Goal: Transaction & Acquisition: Purchase product/service

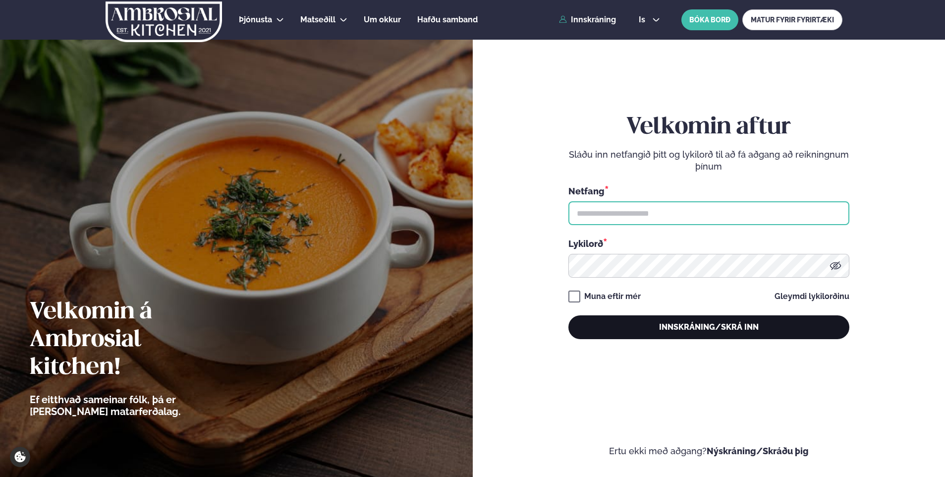
type input "**********"
click at [704, 321] on button "Innskráning/Skrá inn" at bounding box center [708, 327] width 281 height 24
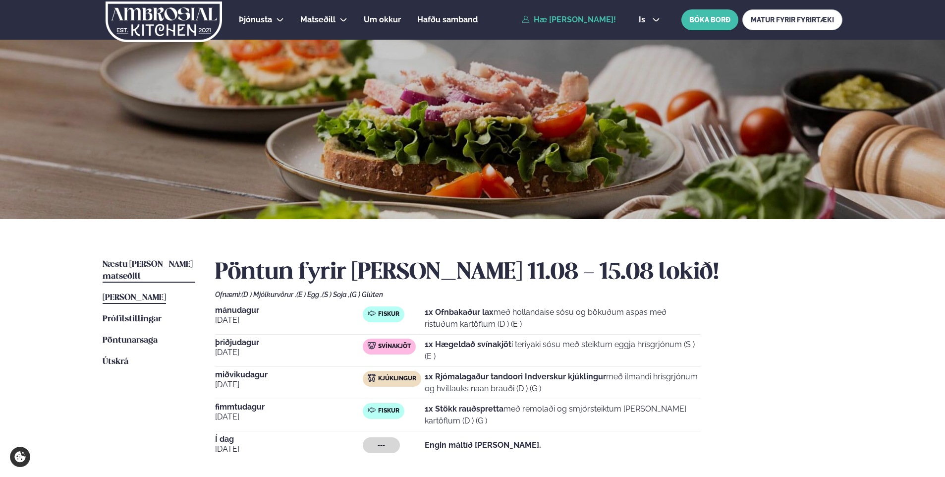
click at [158, 266] on span "Næstu [PERSON_NAME] matseðill" at bounding box center [148, 270] width 90 height 20
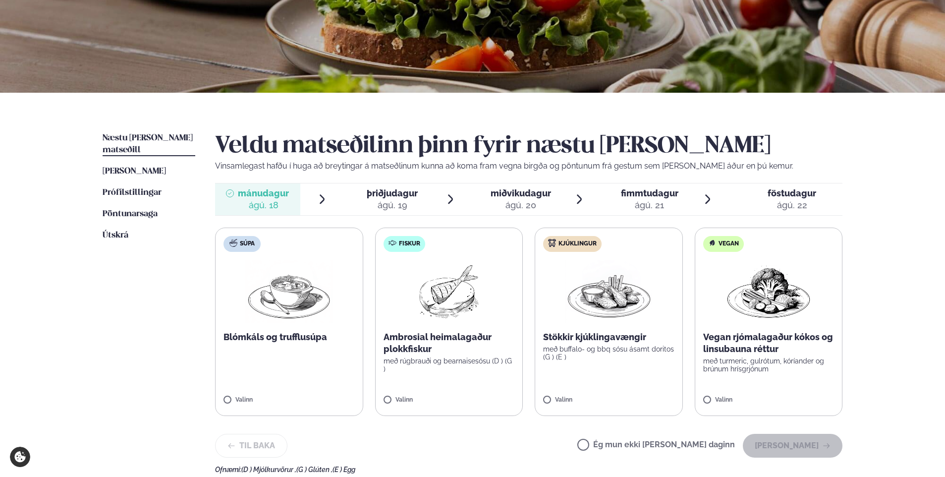
scroll to position [297, 0]
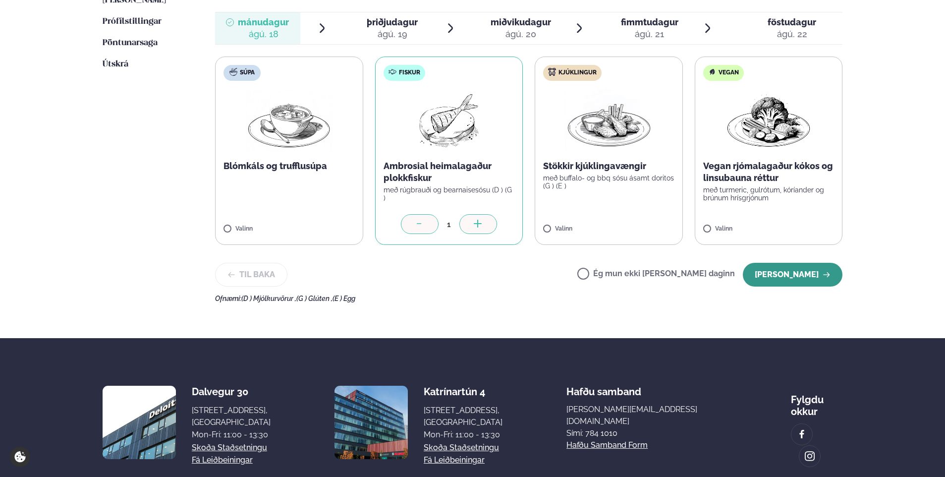
click at [817, 266] on button "[PERSON_NAME]" at bounding box center [793, 275] width 100 height 24
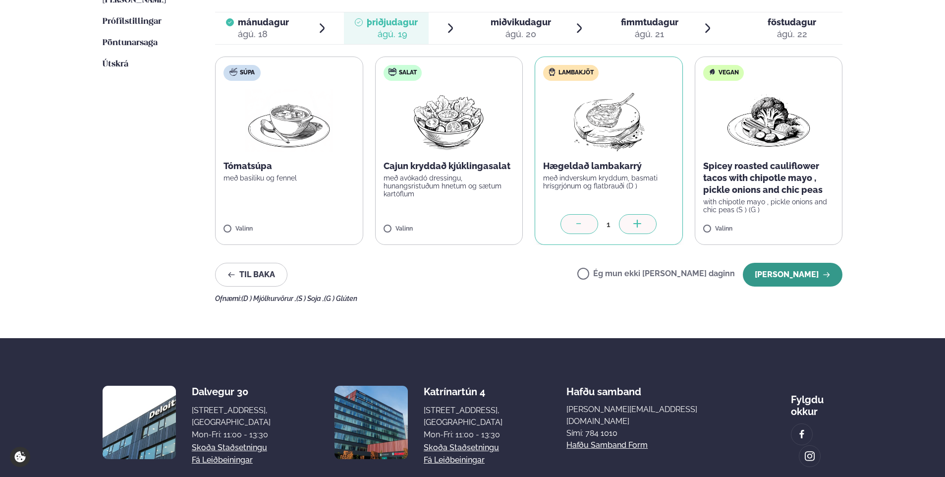
click at [806, 280] on button "[PERSON_NAME]" at bounding box center [793, 275] width 100 height 24
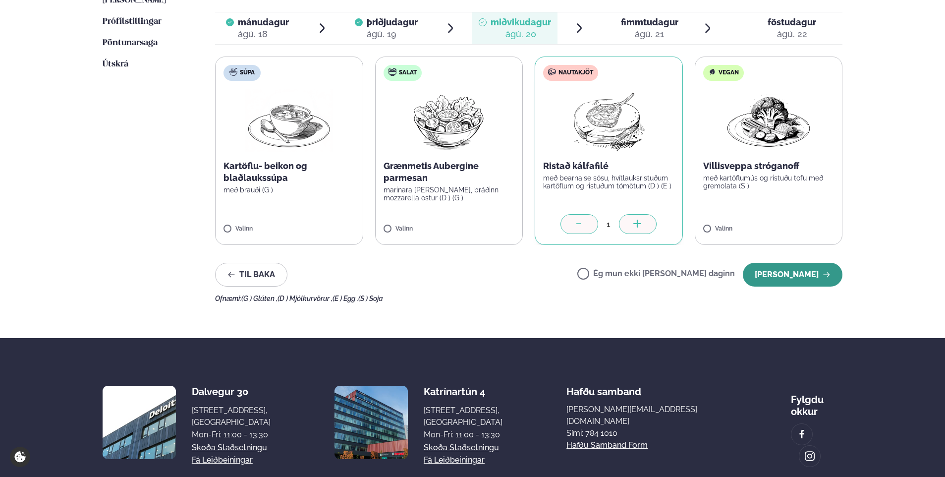
click at [797, 263] on button "[PERSON_NAME]" at bounding box center [793, 275] width 100 height 24
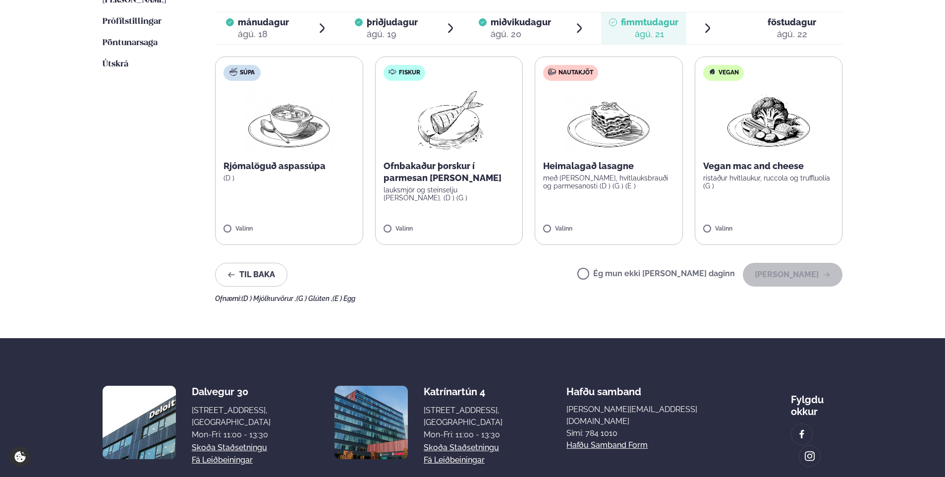
click at [406, 225] on label "Fiskur Ofnbakaður þorskur í parmesan [PERSON_NAME] lauksmjör og steinselju [PER…" at bounding box center [449, 150] width 148 height 188
click at [784, 265] on button "[PERSON_NAME]" at bounding box center [793, 275] width 100 height 24
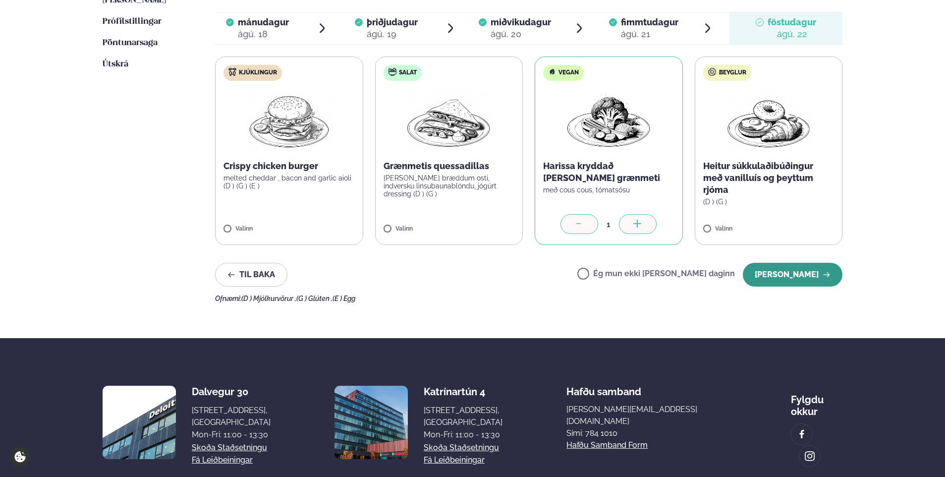
click at [787, 268] on button "[PERSON_NAME]" at bounding box center [793, 275] width 100 height 24
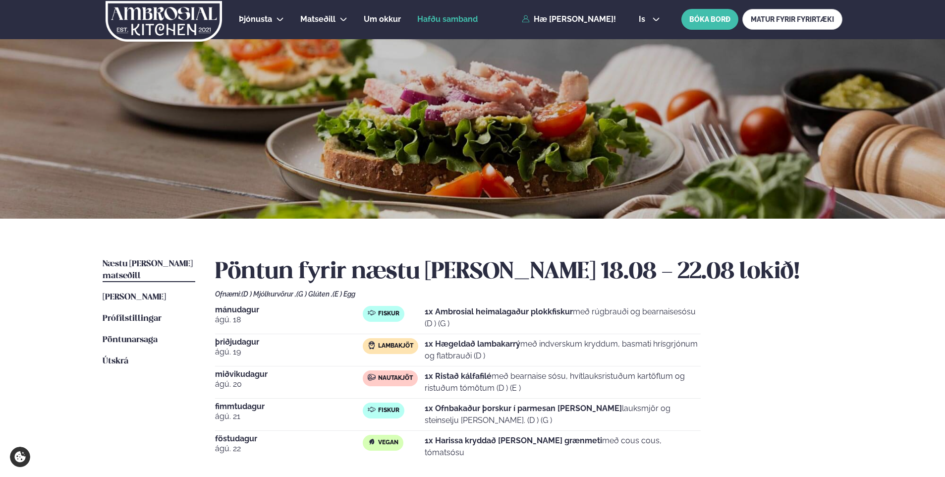
scroll to position [0, 0]
